Goal: Information Seeking & Learning: Learn about a topic

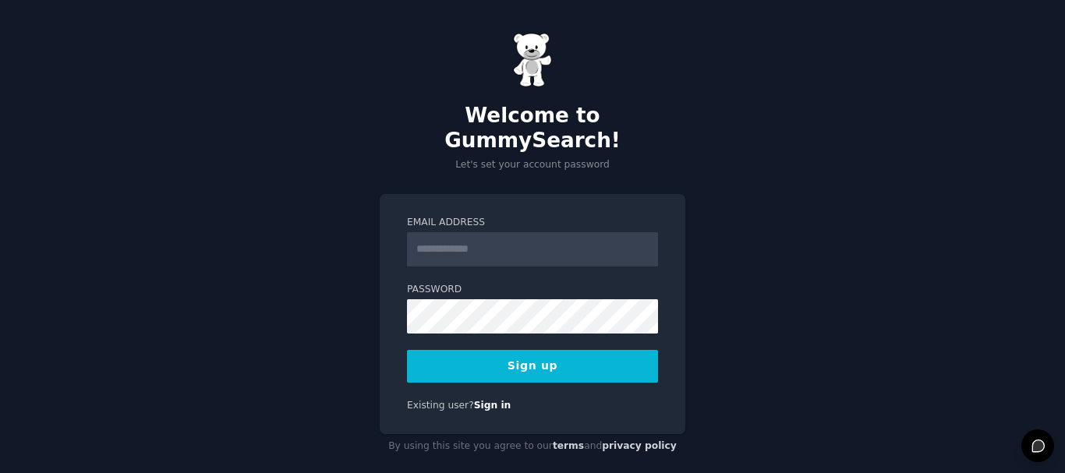
click at [544, 232] on input "Email Address" at bounding box center [532, 249] width 251 height 34
type input "**********"
click at [560, 351] on button "Sign up" at bounding box center [532, 366] width 251 height 33
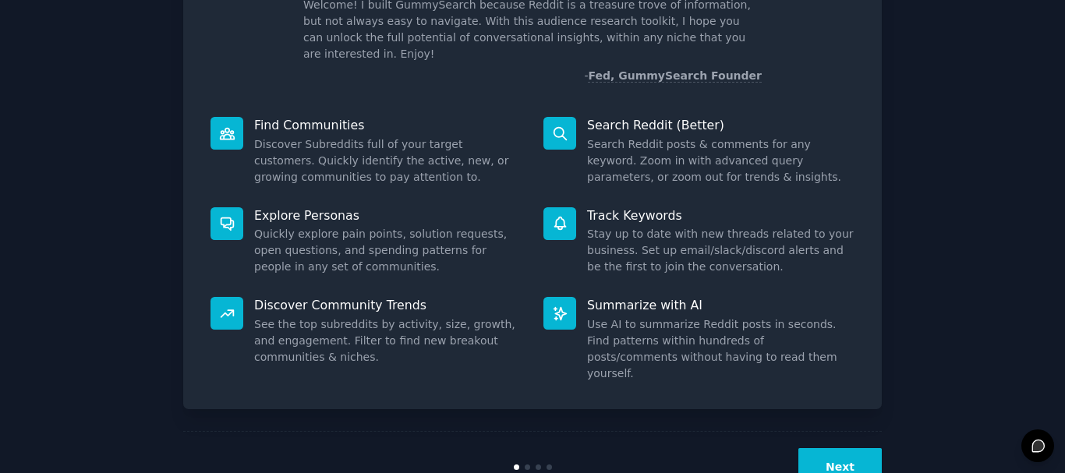
scroll to position [137, 0]
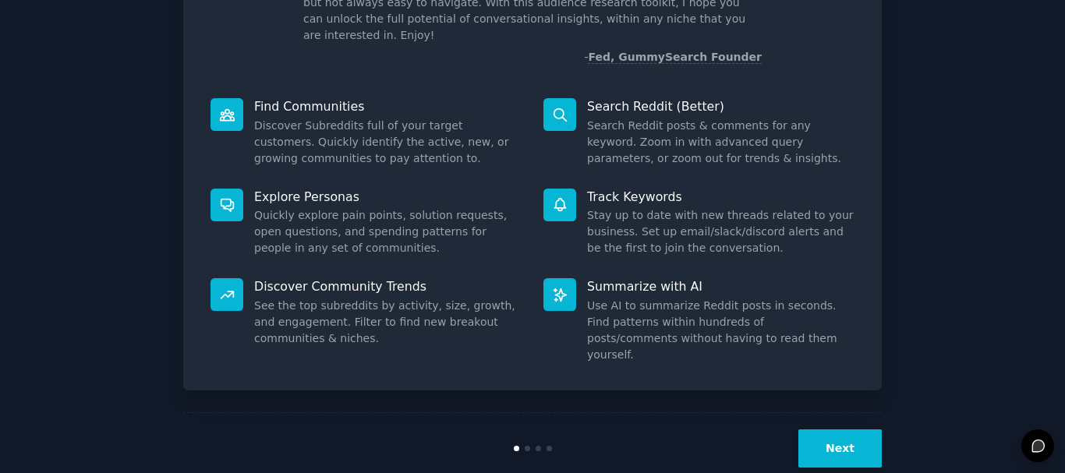
click at [834, 430] on button "Next" at bounding box center [839, 449] width 83 height 38
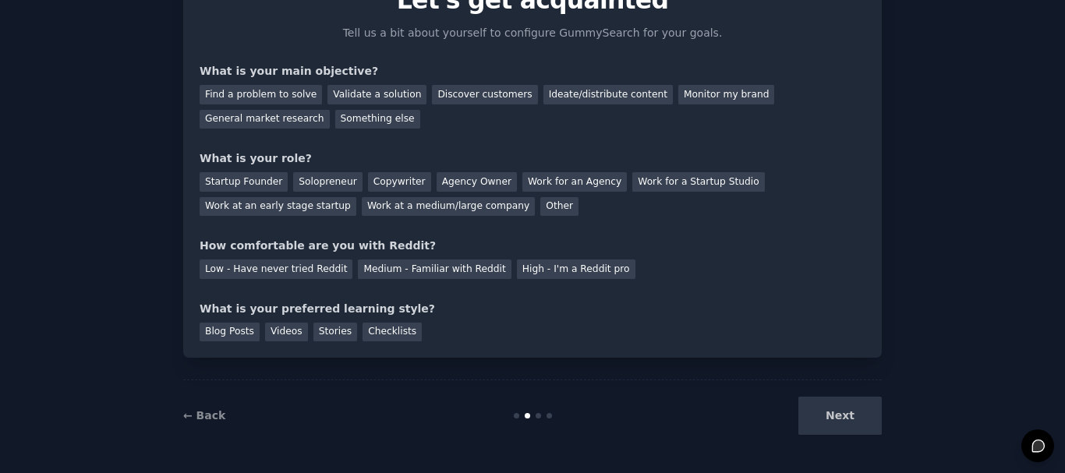
scroll to position [85, 0]
click at [281, 88] on div "Find a problem to solve" at bounding box center [261, 94] width 122 height 19
click at [347, 101] on div "Validate a solution" at bounding box center [376, 94] width 99 height 19
click at [271, 92] on div "Find a problem to solve" at bounding box center [261, 94] width 122 height 19
click at [301, 182] on div "Solopreneur" at bounding box center [327, 181] width 69 height 19
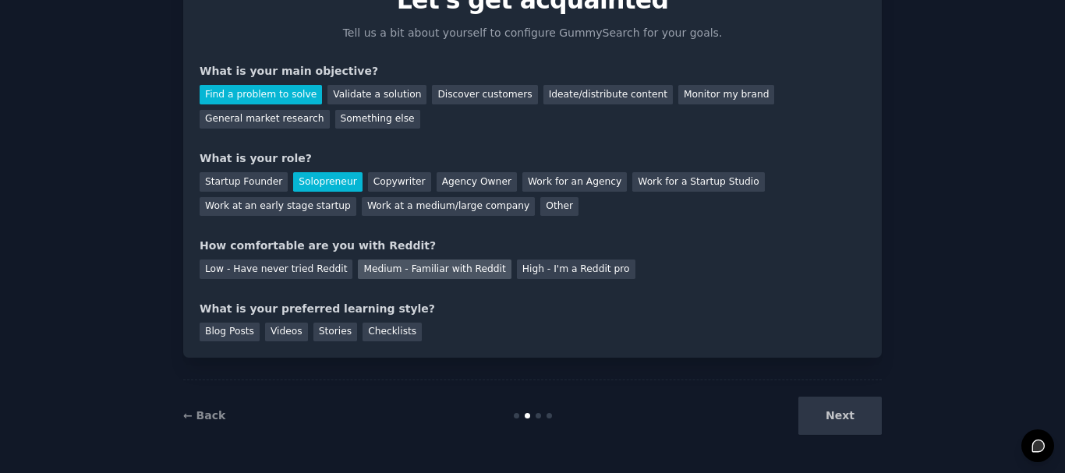
click at [430, 271] on div "Medium - Familiar with Reddit" at bounding box center [434, 269] width 153 height 19
click at [224, 338] on div "Blog Posts" at bounding box center [230, 332] width 60 height 19
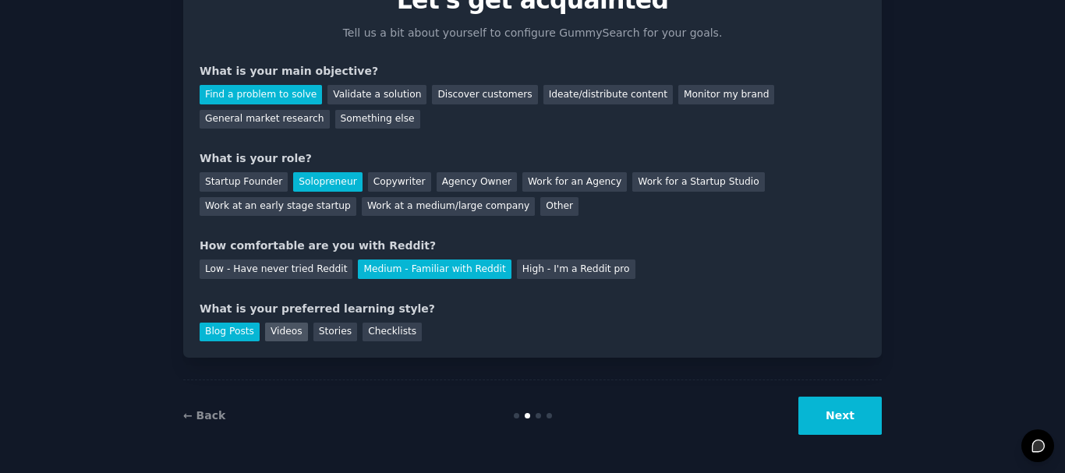
click at [281, 334] on div "Videos" at bounding box center [286, 332] width 43 height 19
click at [223, 333] on div "Blog Posts" at bounding box center [230, 332] width 60 height 19
click at [279, 332] on div "Videos" at bounding box center [286, 332] width 43 height 19
click at [853, 409] on button "Next" at bounding box center [839, 416] width 83 height 38
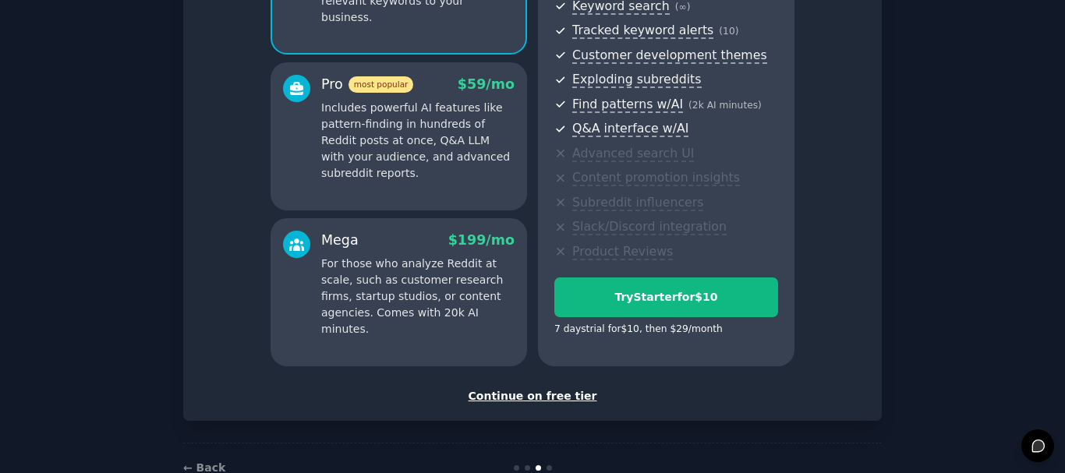
scroll to position [274, 0]
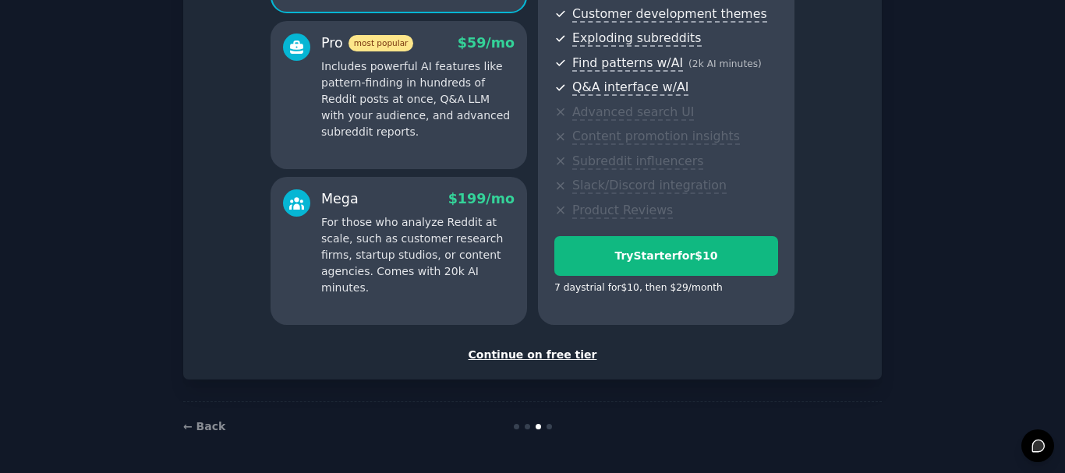
click at [529, 352] on div "Continue on free tier" at bounding box center [533, 355] width 666 height 16
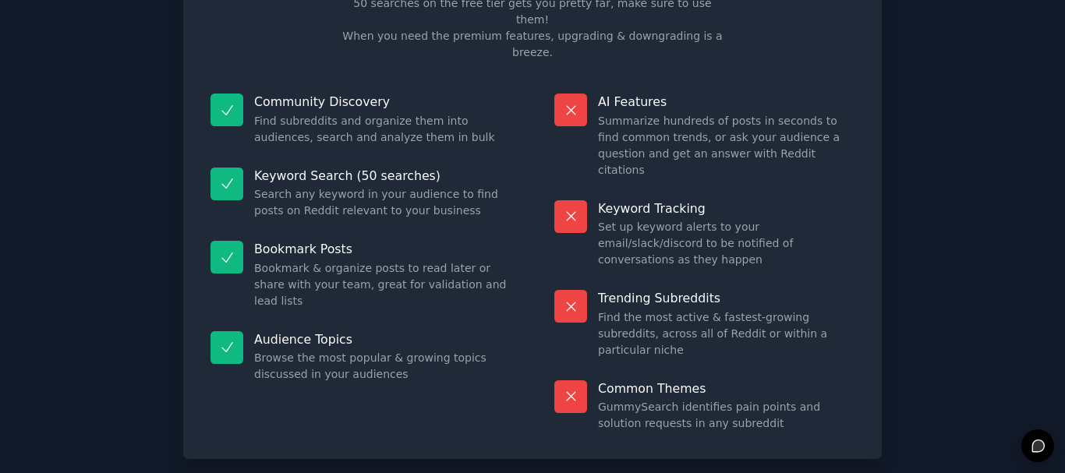
scroll to position [134, 0]
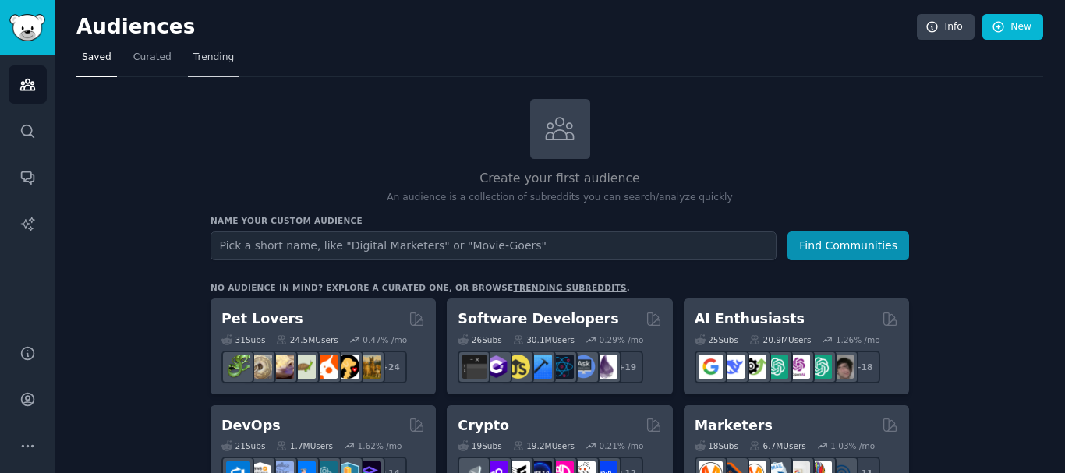
click at [199, 57] on span "Trending" at bounding box center [213, 58] width 41 height 14
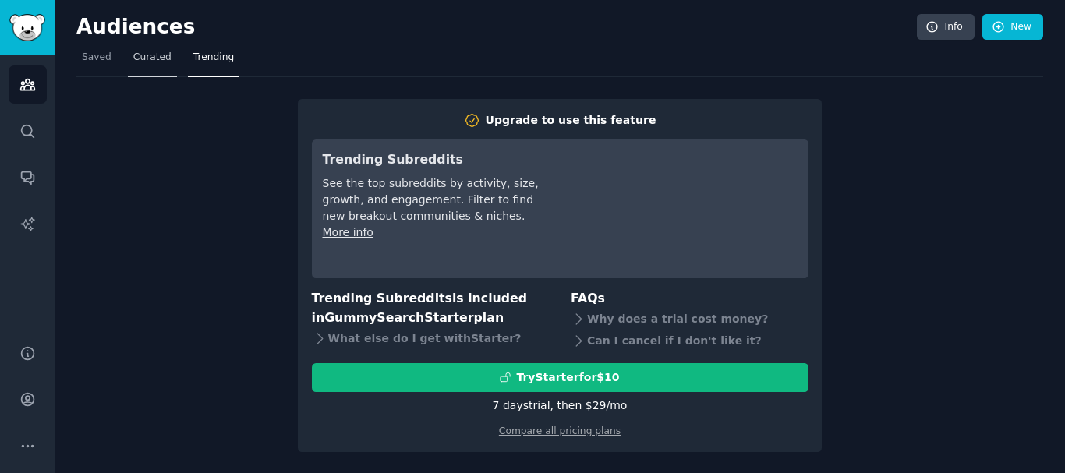
click at [154, 58] on span "Curated" at bounding box center [152, 58] width 38 height 14
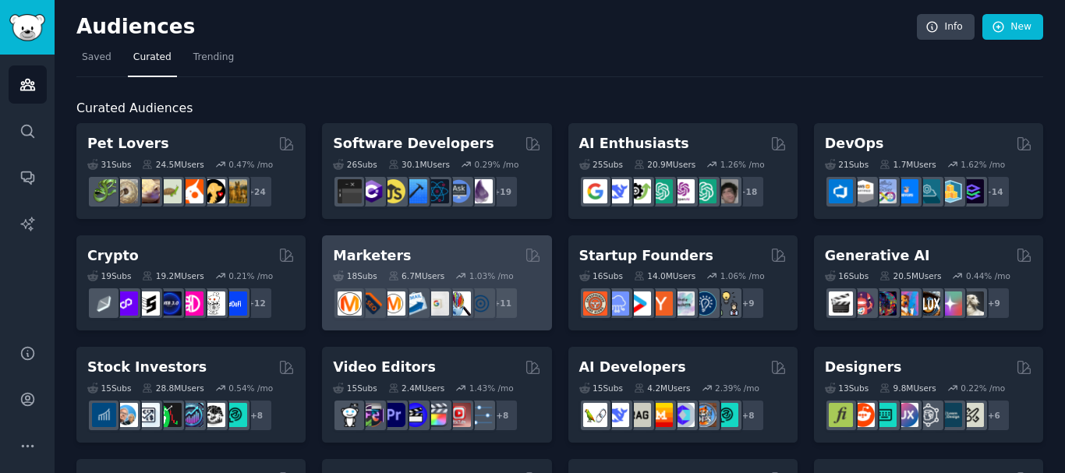
click at [426, 254] on div "Marketers" at bounding box center [436, 255] width 207 height 19
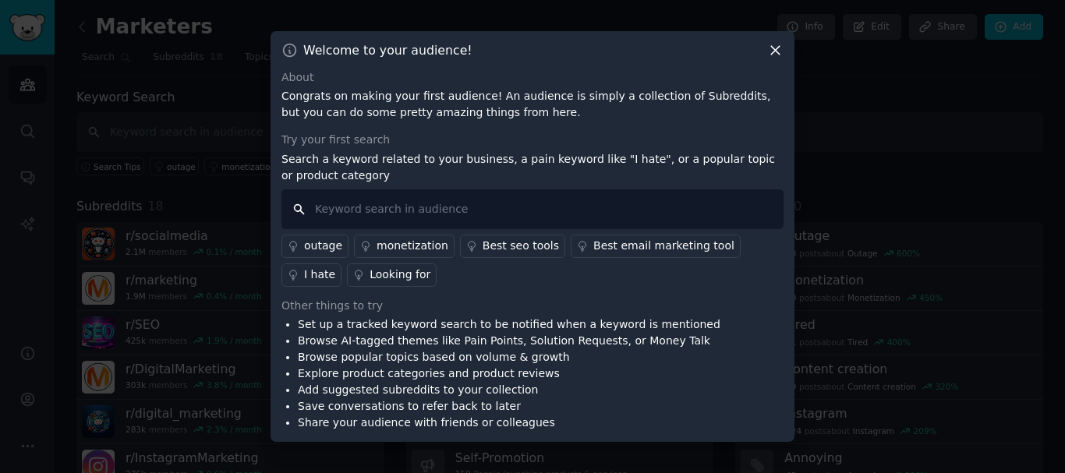
click at [521, 218] on input "text" at bounding box center [532, 209] width 502 height 40
type input "Is there"
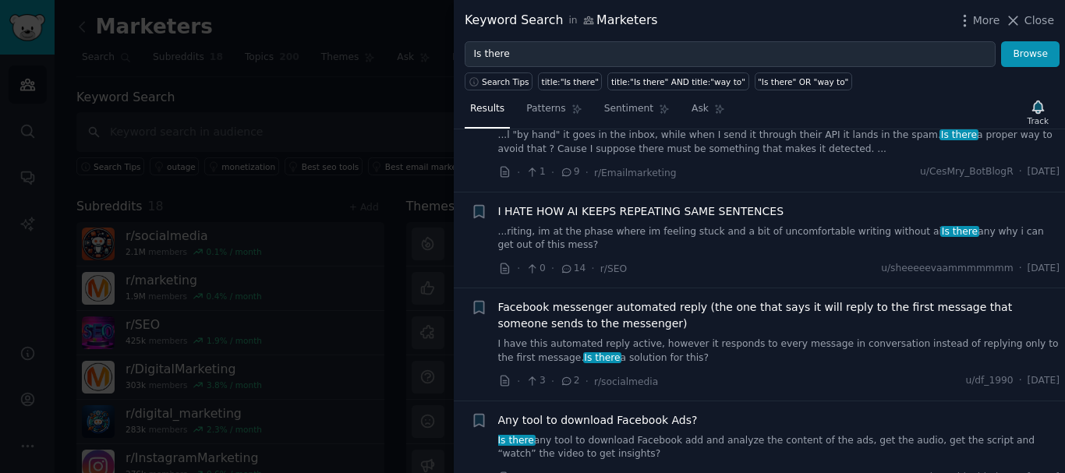
scroll to position [1326, 0]
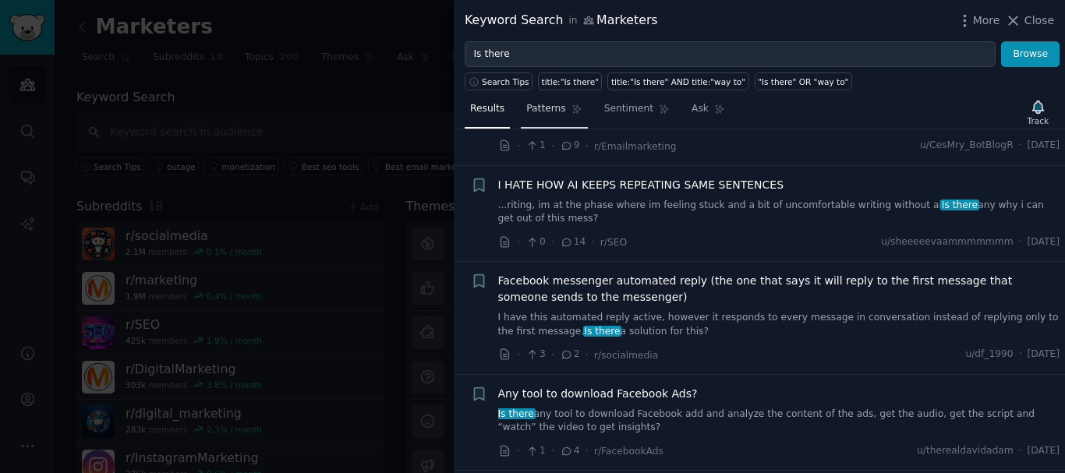
click at [535, 104] on span "Patterns" at bounding box center [545, 109] width 39 height 14
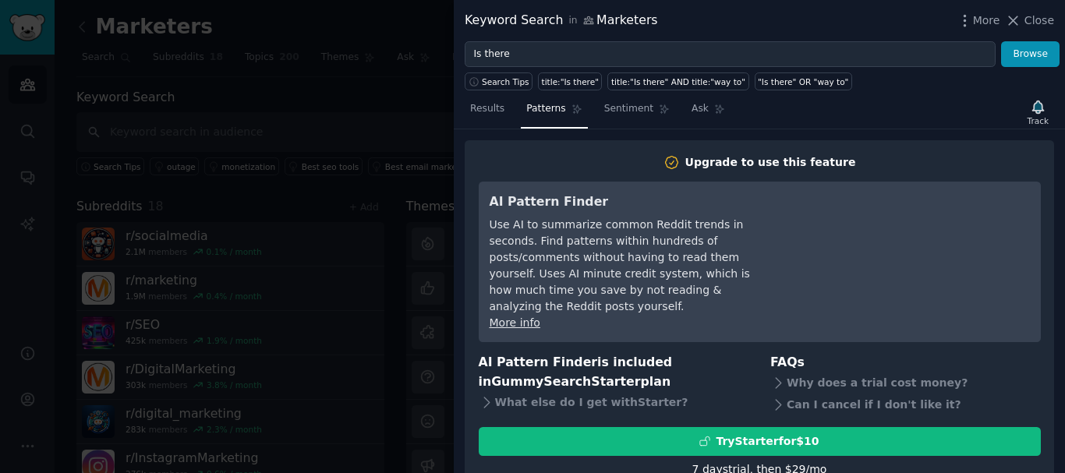
click at [322, 124] on div at bounding box center [532, 236] width 1065 height 473
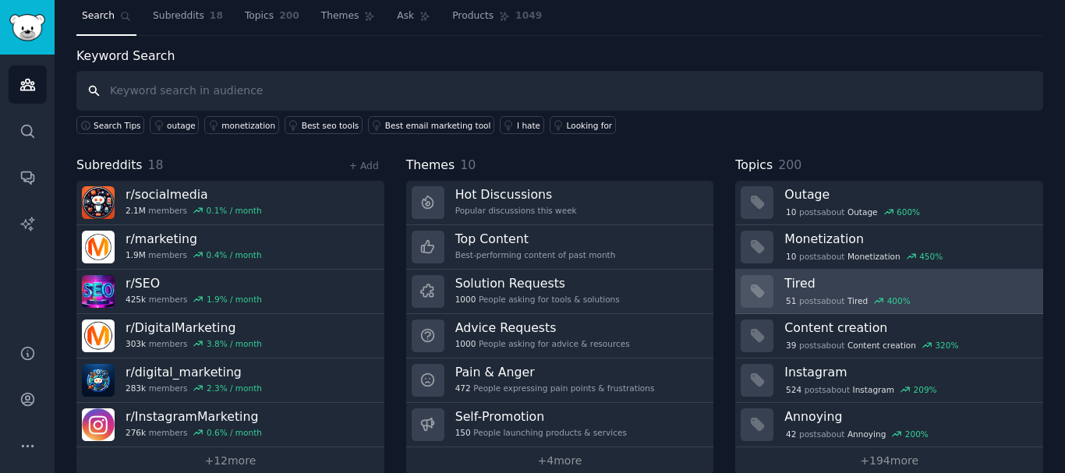
scroll to position [65, 0]
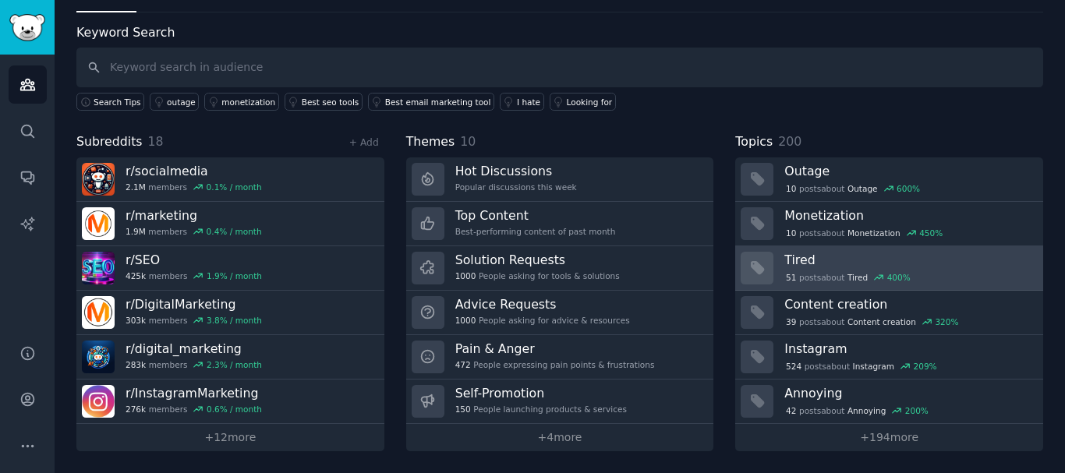
click at [833, 268] on div "51 post s about Tired 400 %" at bounding box center [908, 276] width 248 height 16
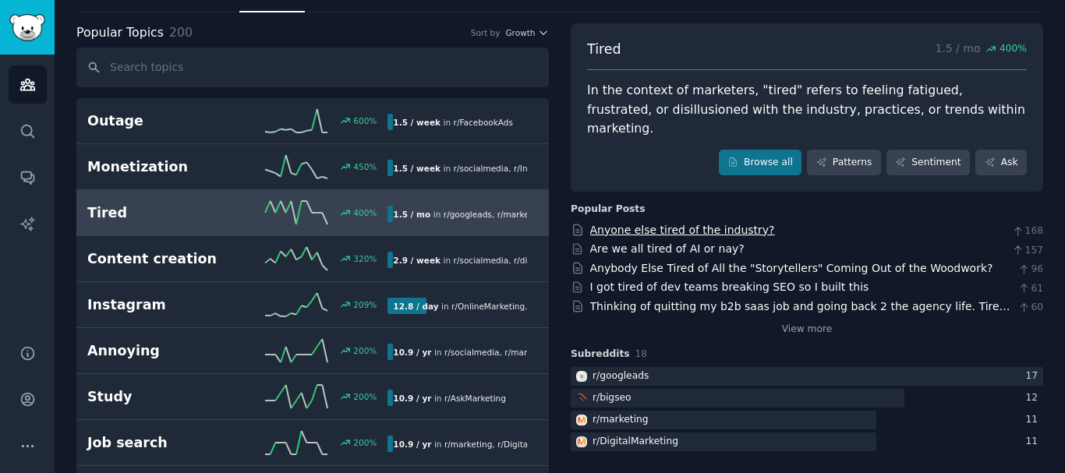
click at [733, 224] on link "Anyone else tired of the industry?" at bounding box center [682, 230] width 185 height 12
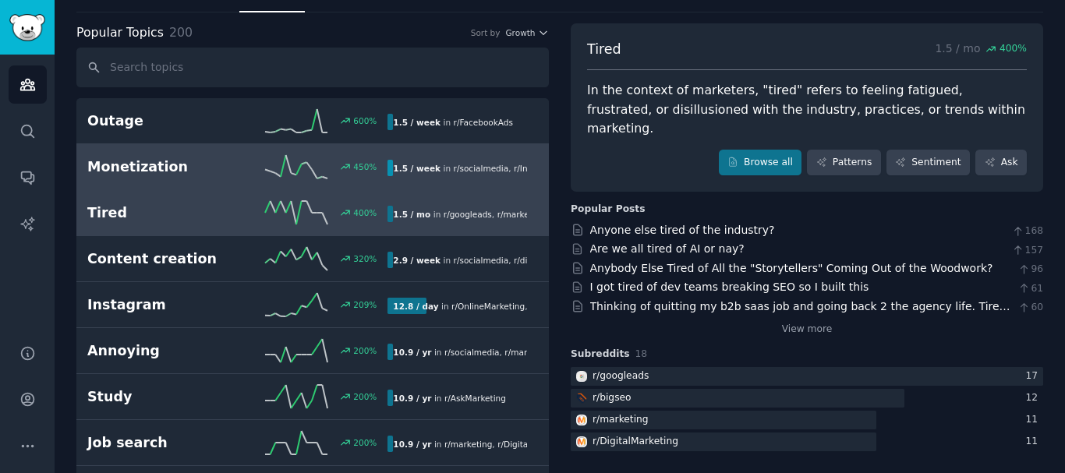
click at [167, 171] on h2 "Monetization" at bounding box center [162, 167] width 150 height 19
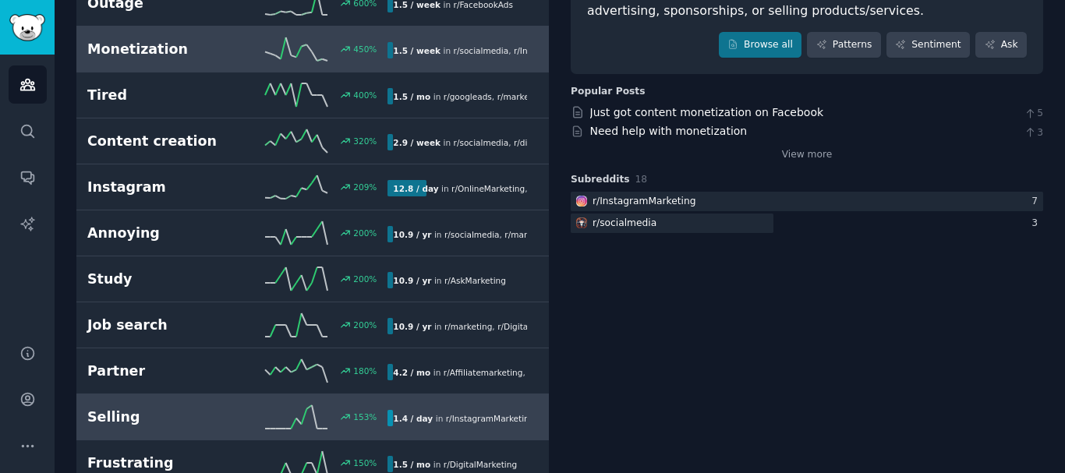
scroll to position [299, 0]
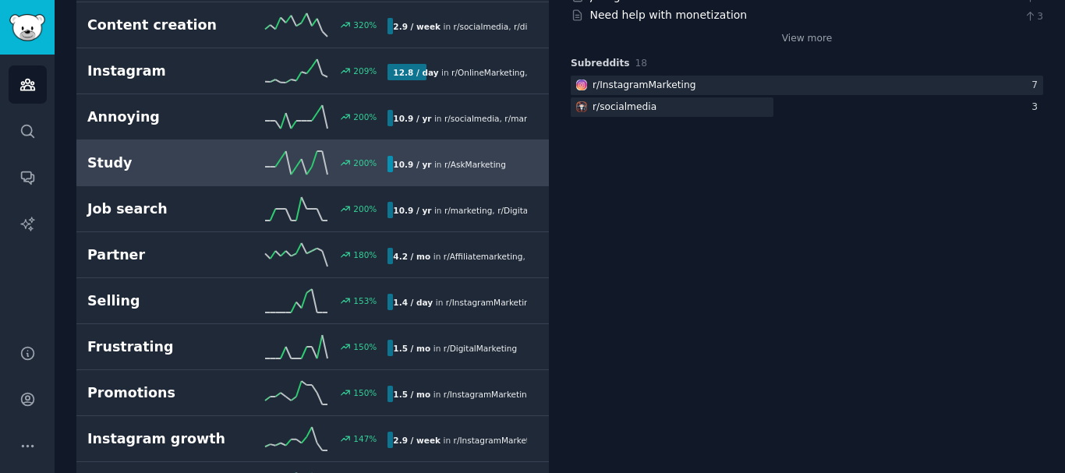
click at [150, 160] on h2 "Study" at bounding box center [162, 163] width 150 height 19
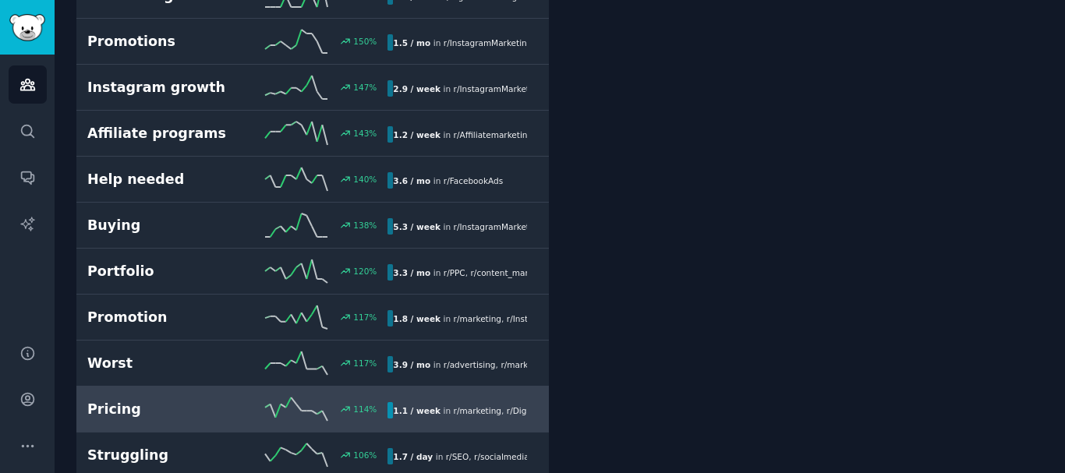
scroll to position [634, 0]
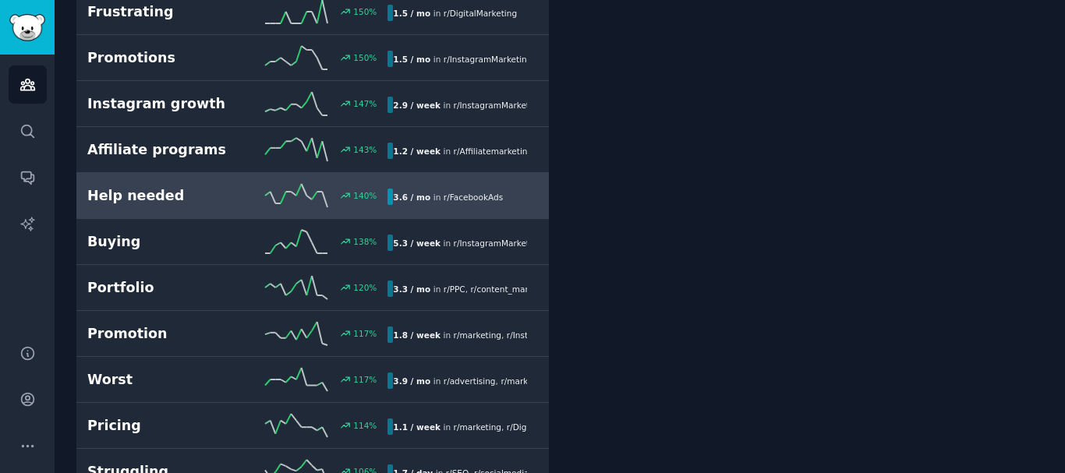
click at [199, 209] on link "Help needed 140 % 3.6 / mo in r/ FacebookAds" at bounding box center [312, 196] width 473 height 46
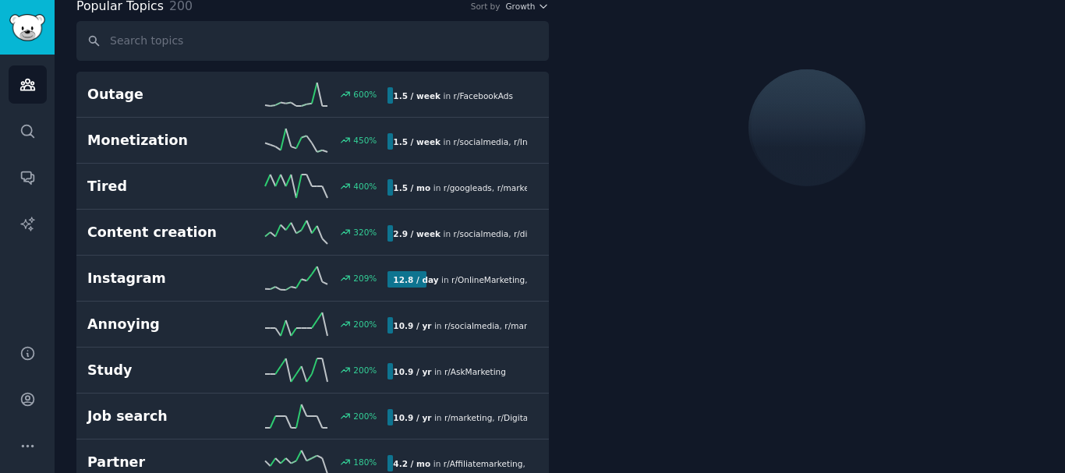
scroll to position [88, 0]
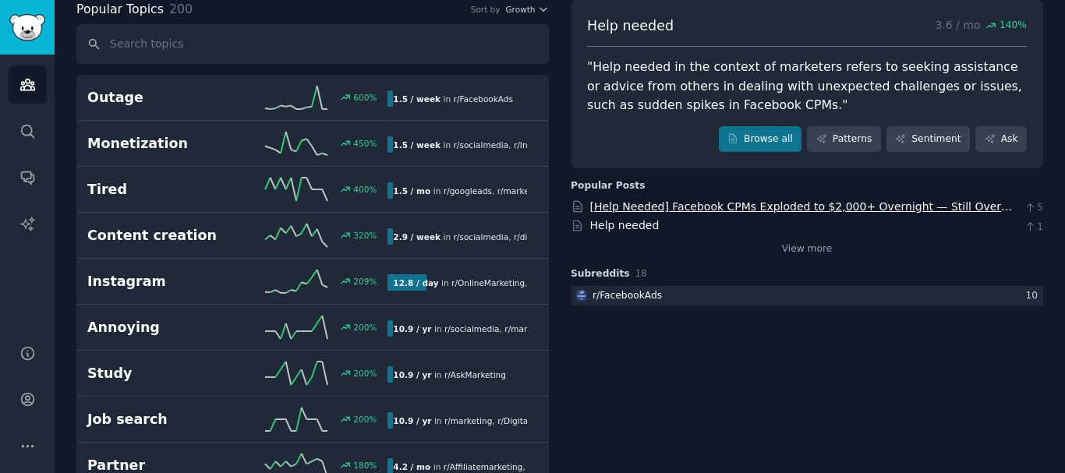
click at [752, 200] on link "[Help Needed] Facebook CPMs Exploded to $2,000+ Overnight — Still Over $100. An…" at bounding box center [801, 214] width 423 height 29
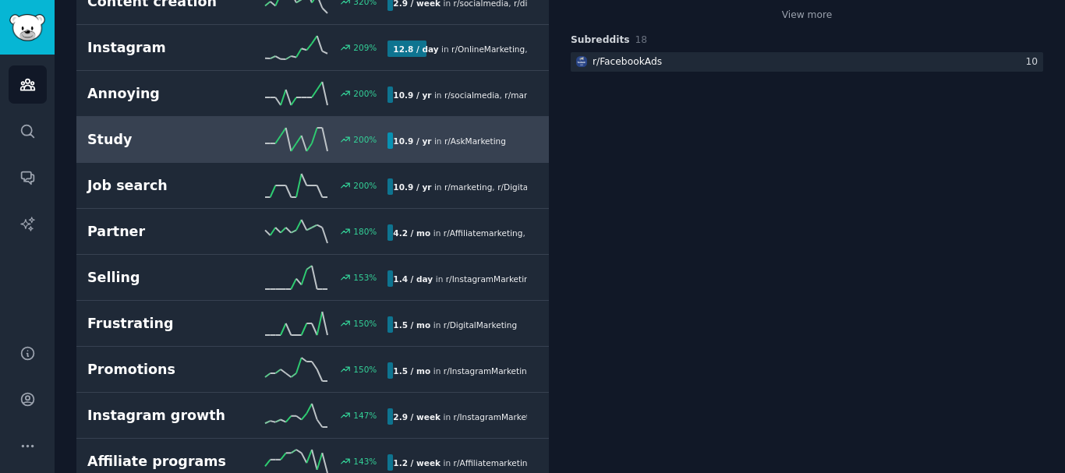
scroll to position [0, 0]
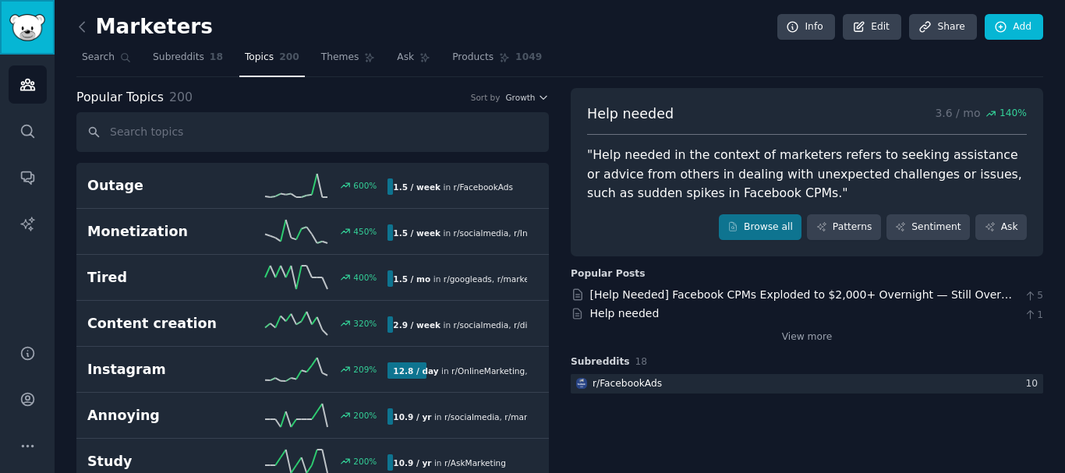
click at [35, 27] on img "Sidebar" at bounding box center [27, 27] width 36 height 27
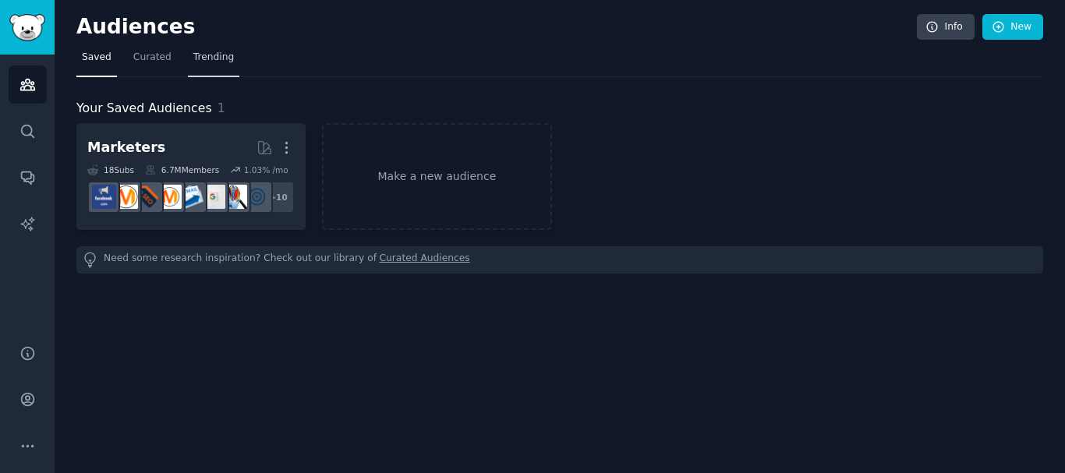
click at [221, 61] on span "Trending" at bounding box center [213, 58] width 41 height 14
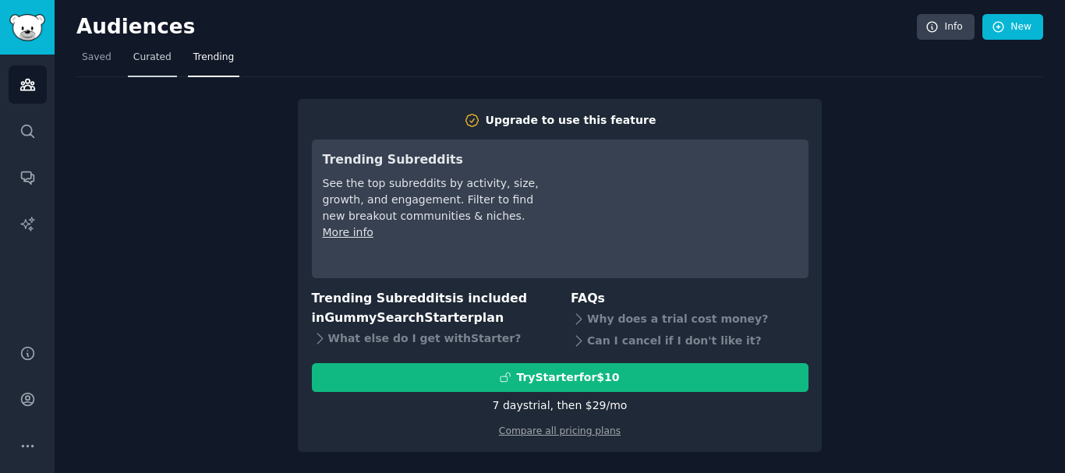
click at [161, 56] on span "Curated" at bounding box center [152, 58] width 38 height 14
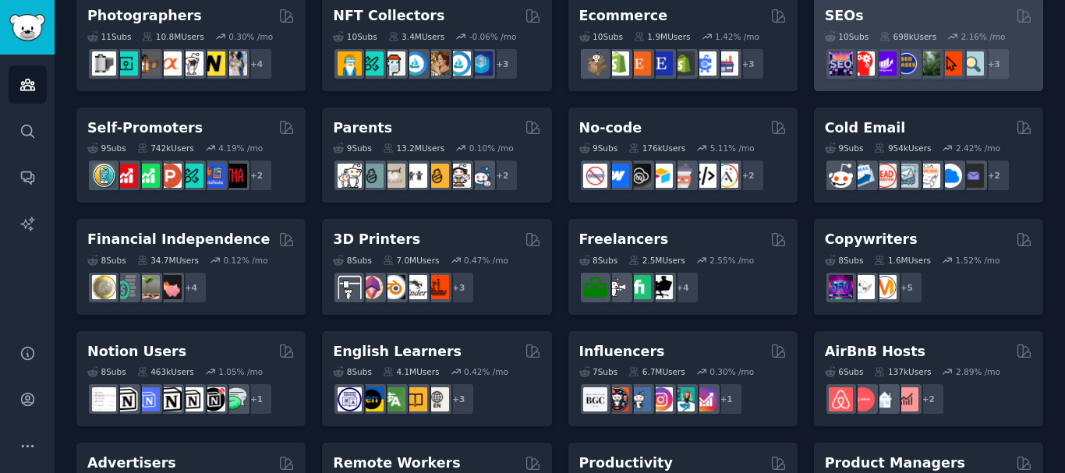
scroll to position [624, 0]
